Goal: Task Accomplishment & Management: Use online tool/utility

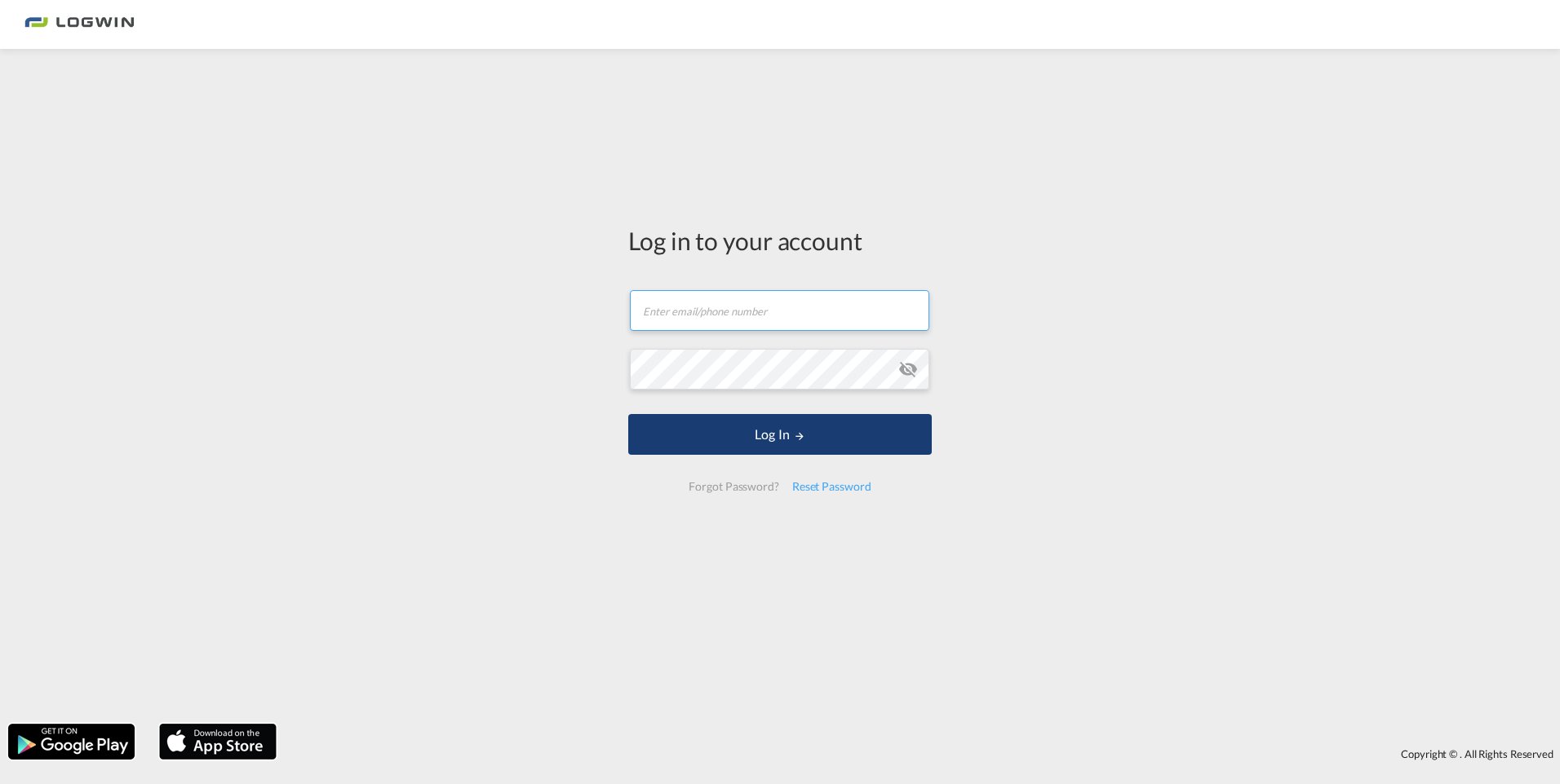
type input "[PERSON_NAME][EMAIL_ADDRESS][DOMAIN_NAME]"
click at [802, 437] on md-icon "LOGIN" at bounding box center [799, 435] width 11 height 11
